Goal: Task Accomplishment & Management: Use online tool/utility

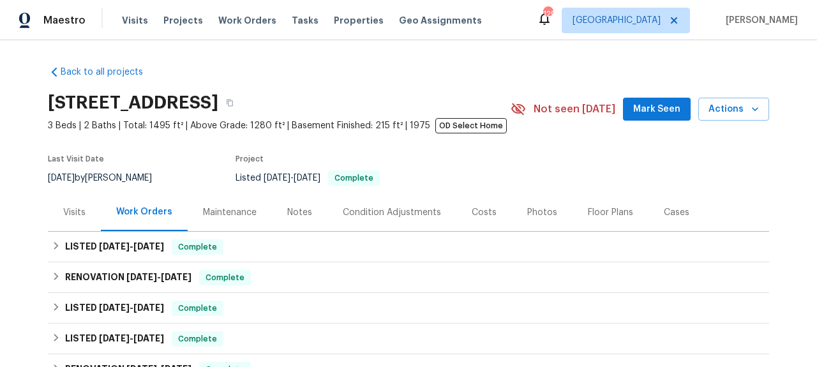
scroll to position [66, 0]
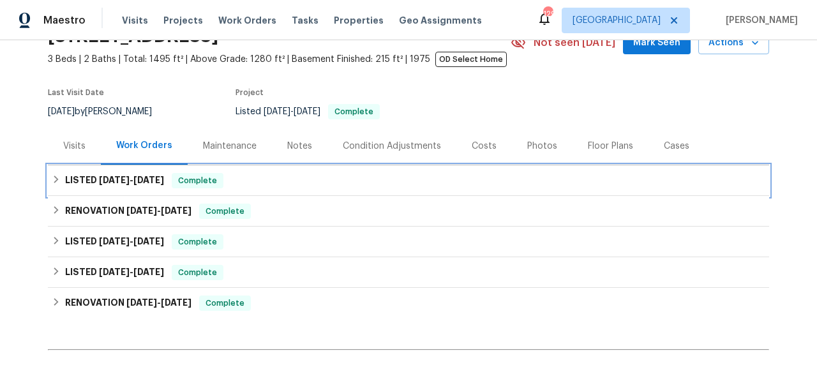
click at [130, 181] on span "[DATE] - [DATE]" at bounding box center [131, 180] width 65 height 9
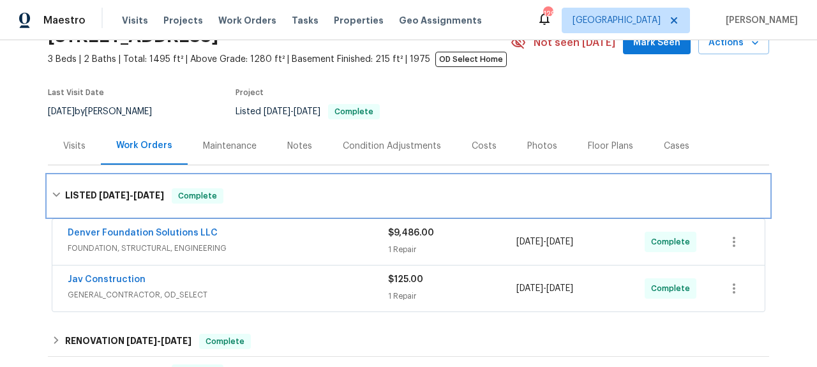
scroll to position [82, 0]
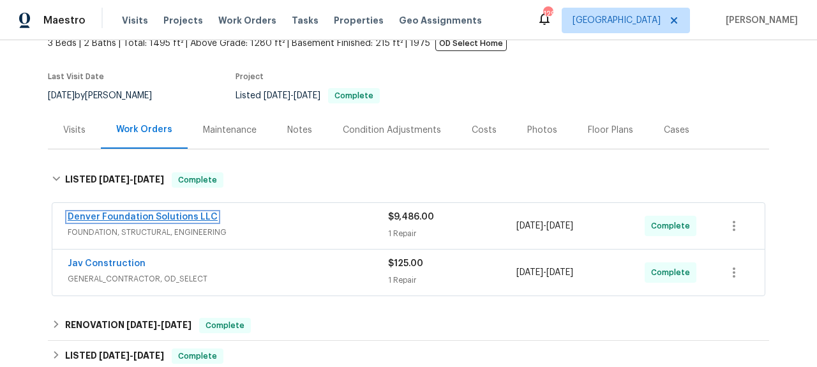
click at [191, 214] on link "Denver Foundation Solutions LLC" at bounding box center [143, 217] width 150 height 9
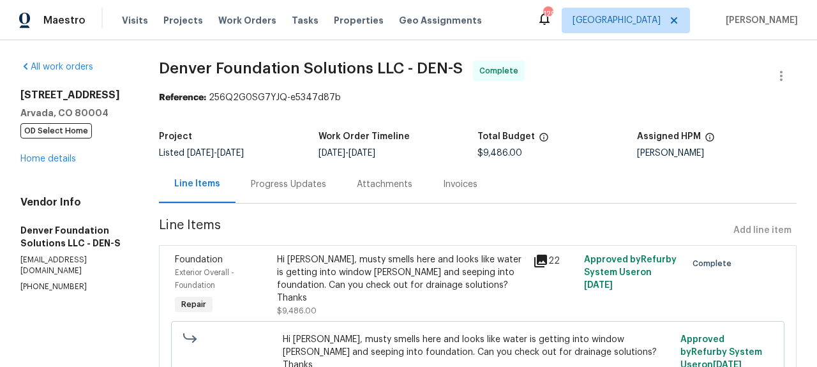
click at [477, 190] on div "Invoices" at bounding box center [460, 184] width 34 height 13
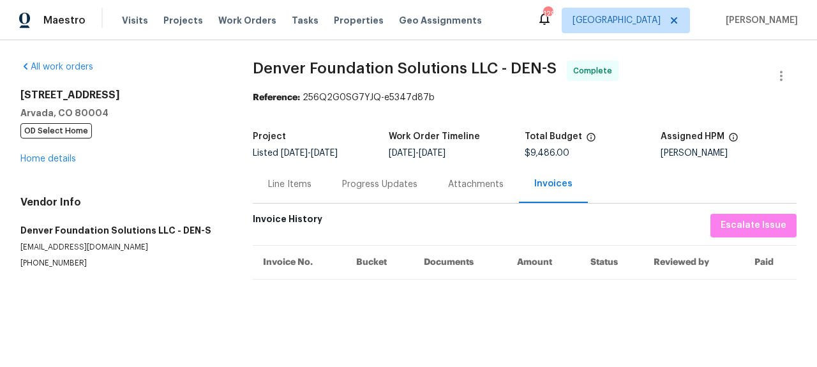
click at [477, 202] on div "Attachments" at bounding box center [476, 184] width 86 height 38
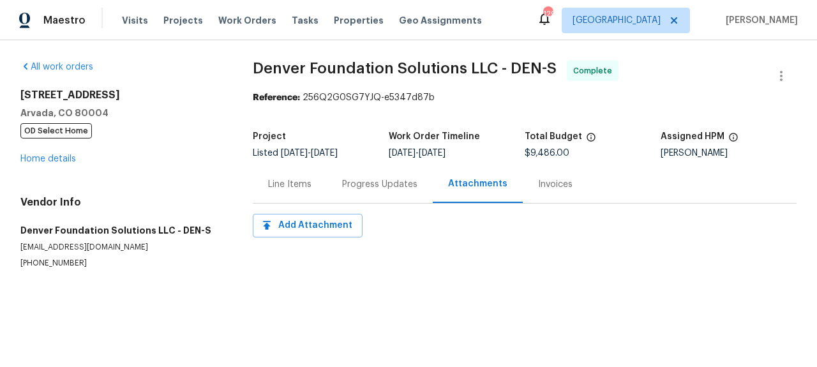
click at [392, 178] on div "Progress Updates" at bounding box center [379, 184] width 75 height 13
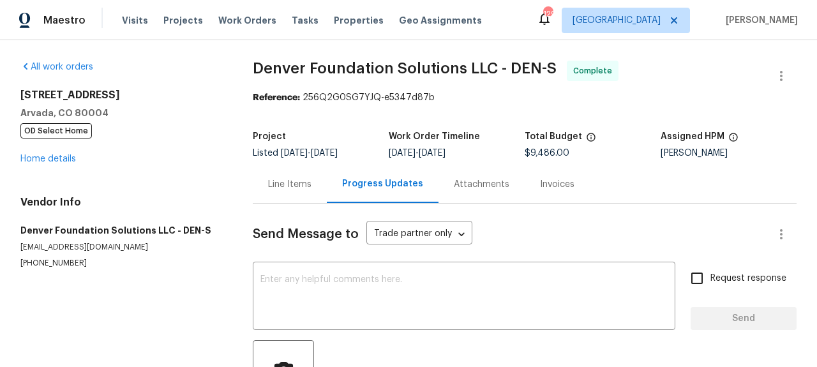
scroll to position [117, 0]
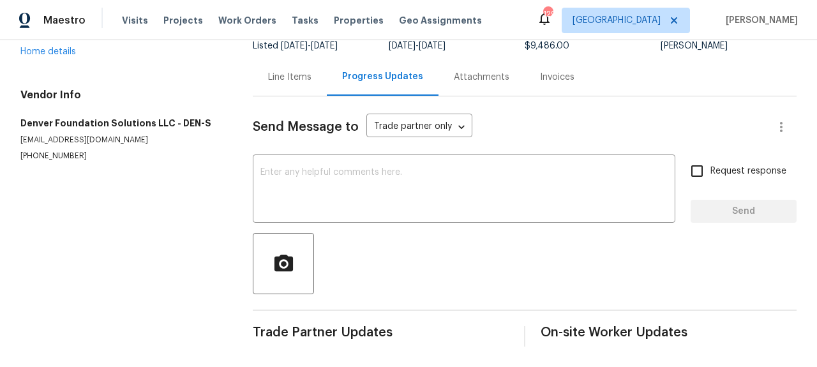
click at [289, 100] on div "Send Message to Trade partner only Trade partner only ​ x ​ Request response Se…" at bounding box center [525, 221] width 544 height 250
click at [289, 78] on div "Line Items" at bounding box center [290, 77] width 74 height 38
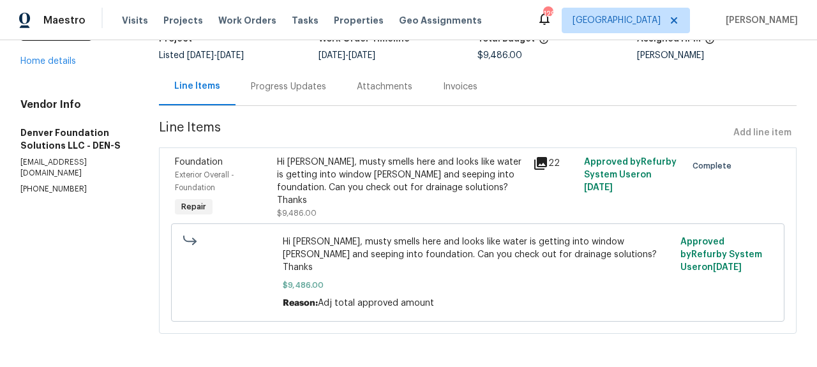
click at [540, 171] on div "22" at bounding box center [554, 187] width 51 height 71
click at [545, 167] on icon at bounding box center [540, 163] width 15 height 15
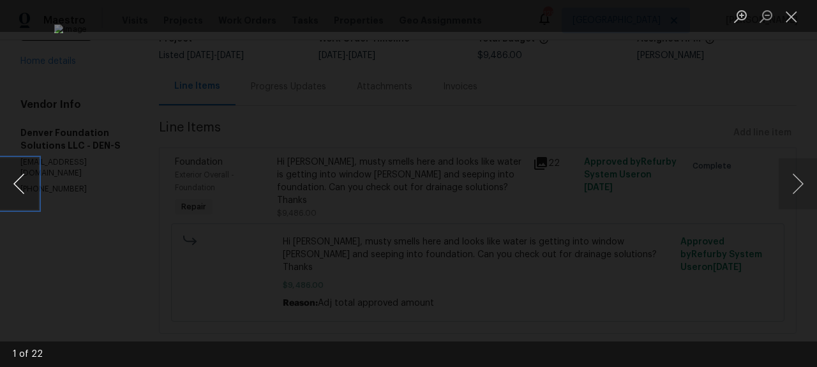
click at [19, 181] on button "Previous image" at bounding box center [19, 183] width 38 height 51
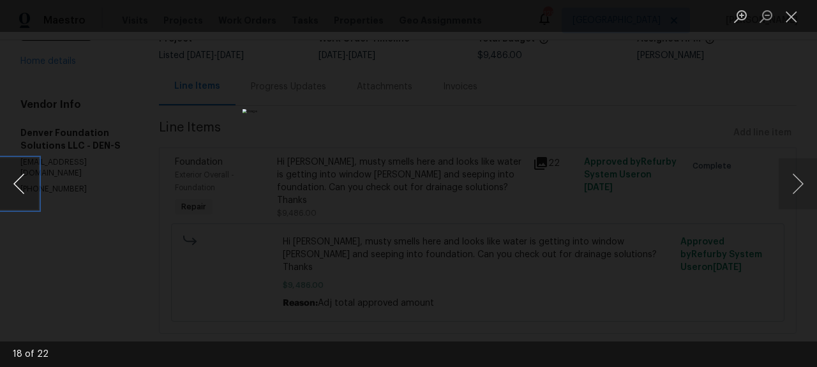
click at [19, 181] on button "Previous image" at bounding box center [19, 183] width 38 height 51
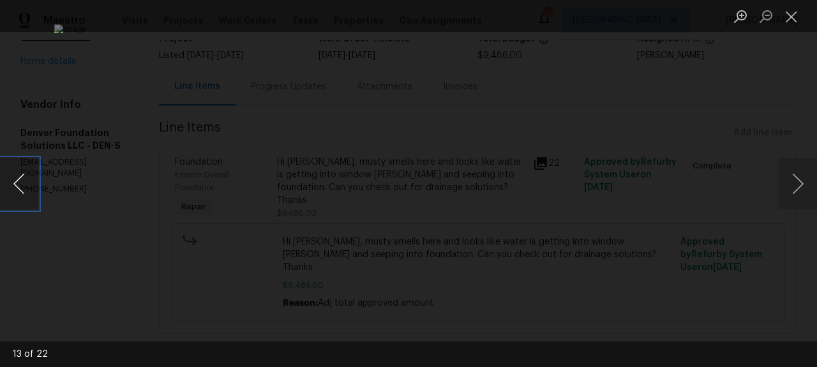
click at [19, 181] on button "Previous image" at bounding box center [19, 183] width 38 height 51
